Goal: Information Seeking & Learning: Learn about a topic

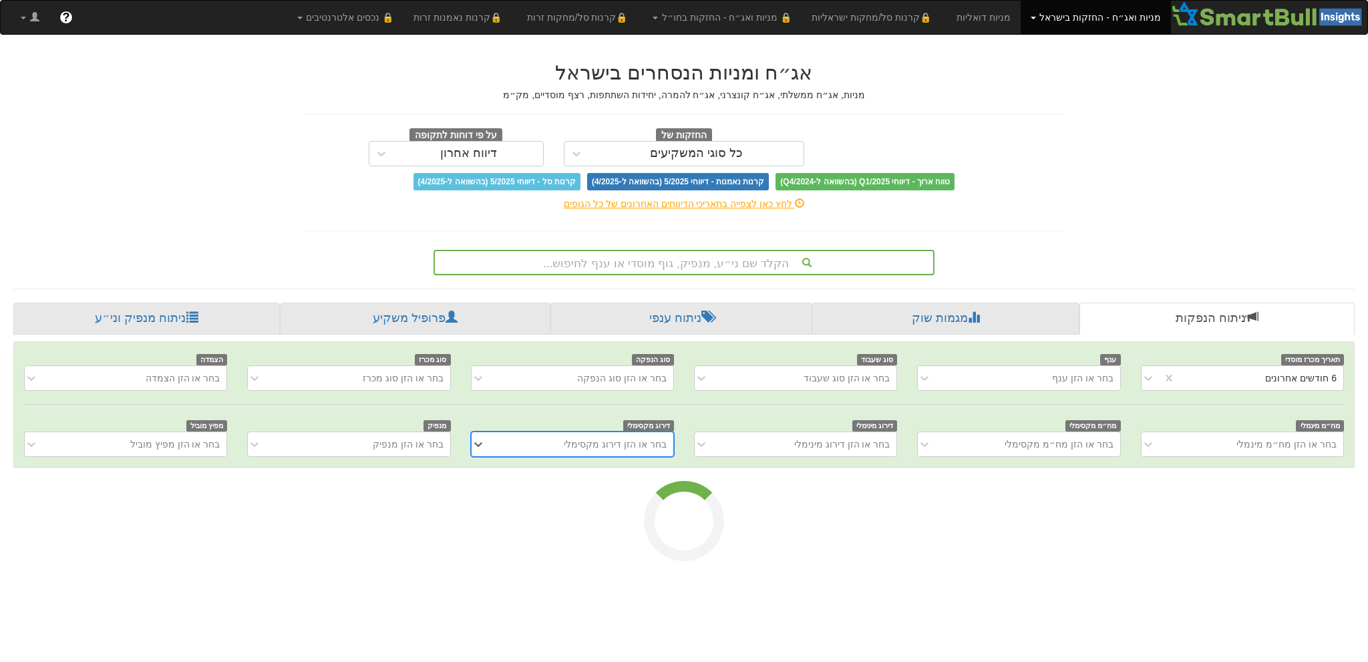
click at [660, 264] on div "הקלד שם ני״ע, מנפיק, גוף מוסדי או ענף לחיפוש..." at bounding box center [684, 262] width 498 height 23
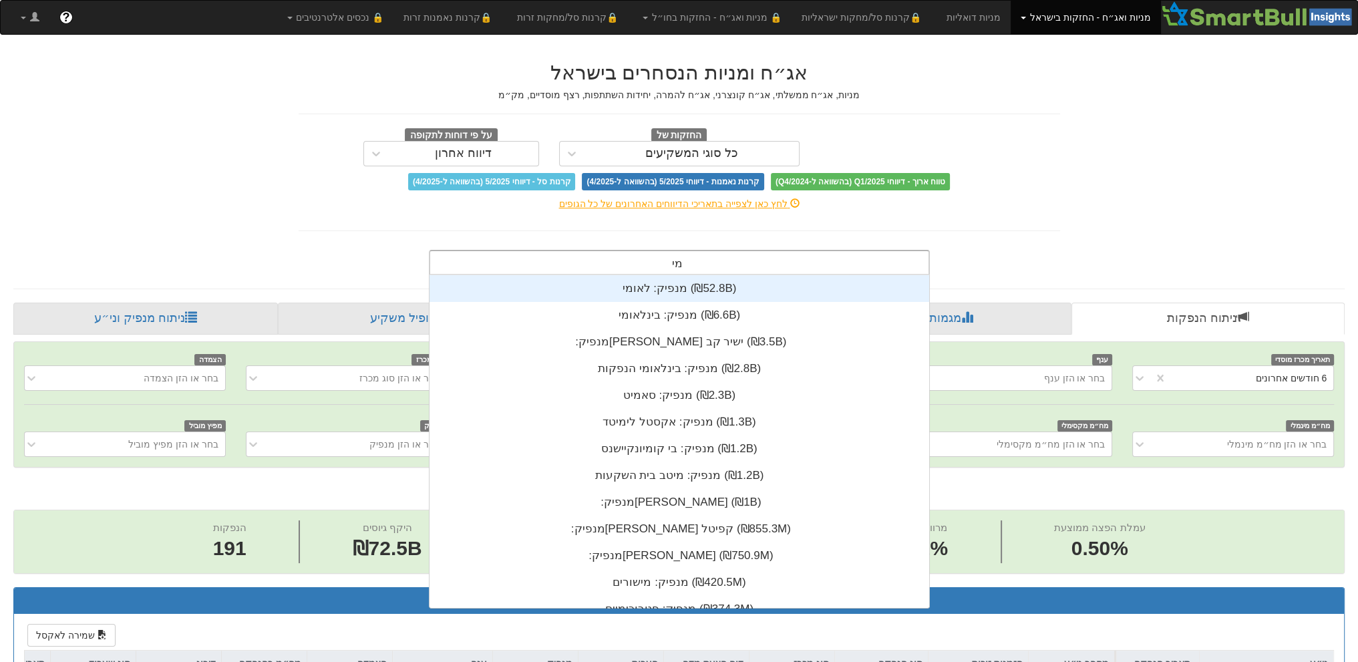
scroll to position [134, 0]
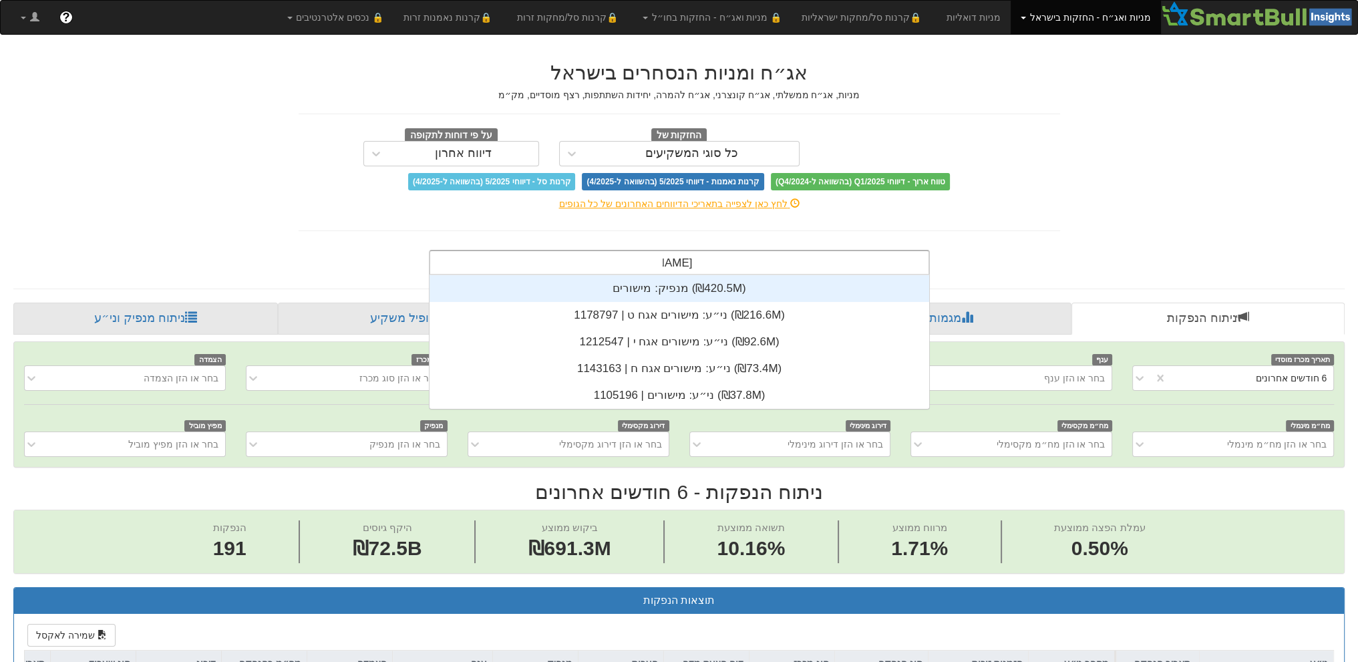
type input "מישורים"
click at [635, 295] on div "מנפיק: ‏מישורים ‎(₪420.5M)‎" at bounding box center [679, 288] width 500 height 27
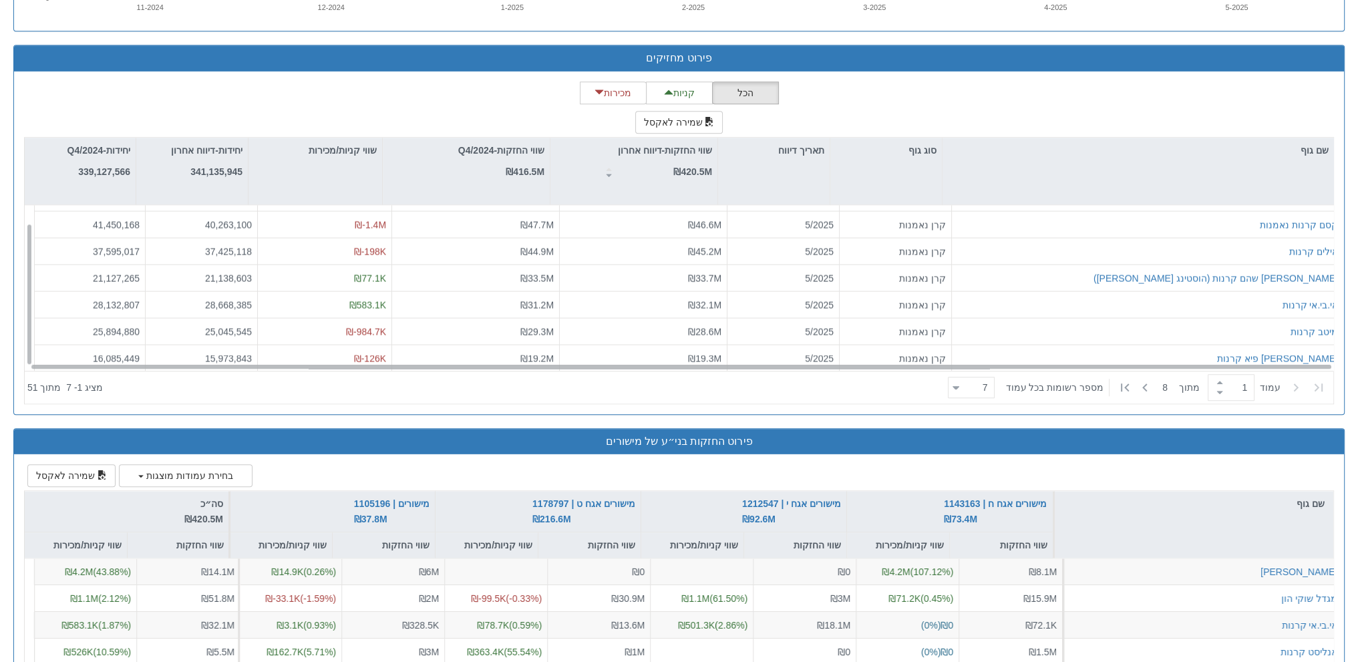
scroll to position [20, 0]
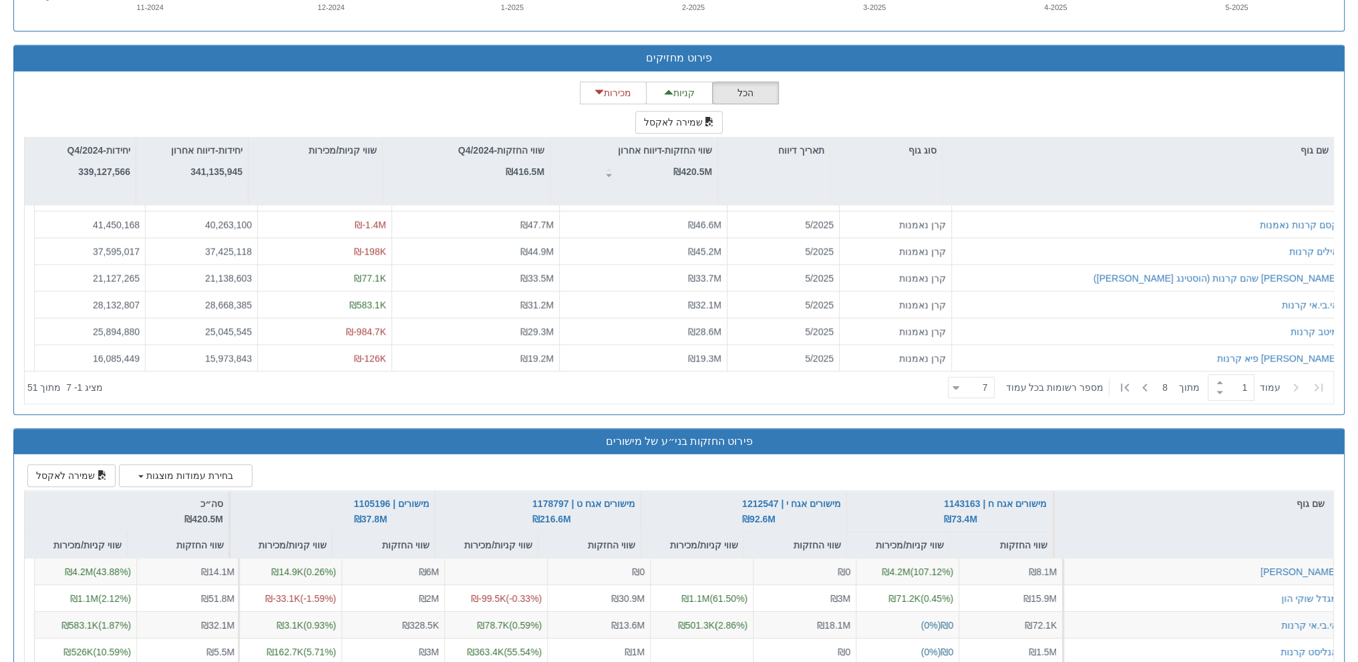
click at [754, 397] on div "‏עמוד 1 ‏ מתוך 8 ‏מספר רשומות בכל עמוד 7 7 ‏מציג 1 - 7 ‏ מתוך 51" at bounding box center [679, 387] width 1308 height 33
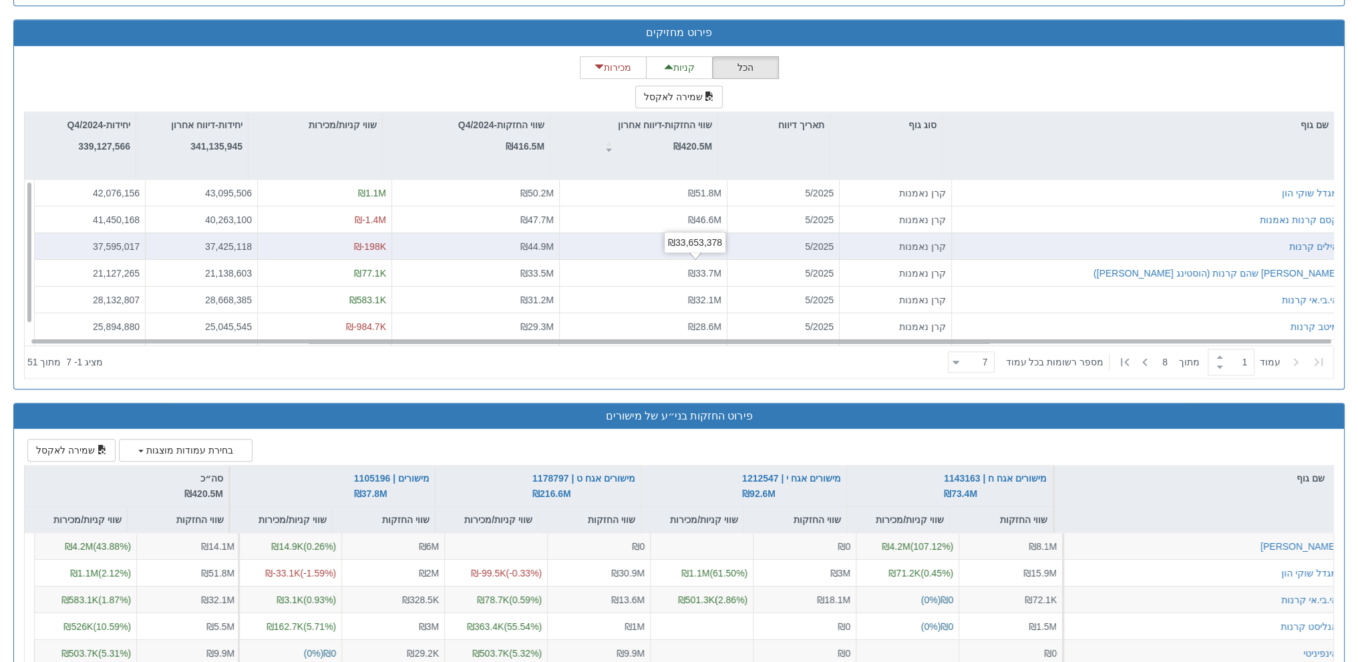
scroll to position [1536, 0]
